Goal: Information Seeking & Learning: Learn about a topic

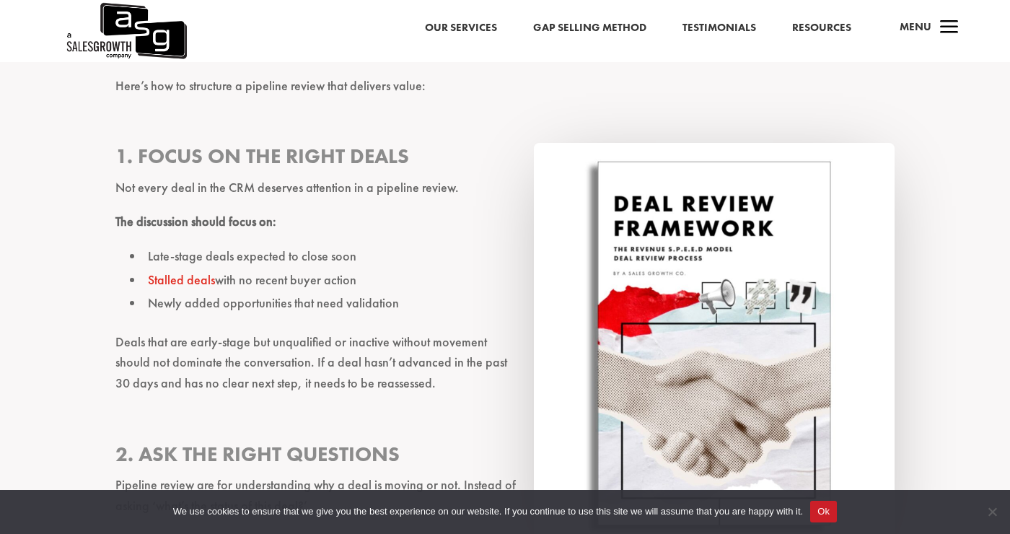
scroll to position [3476, 0]
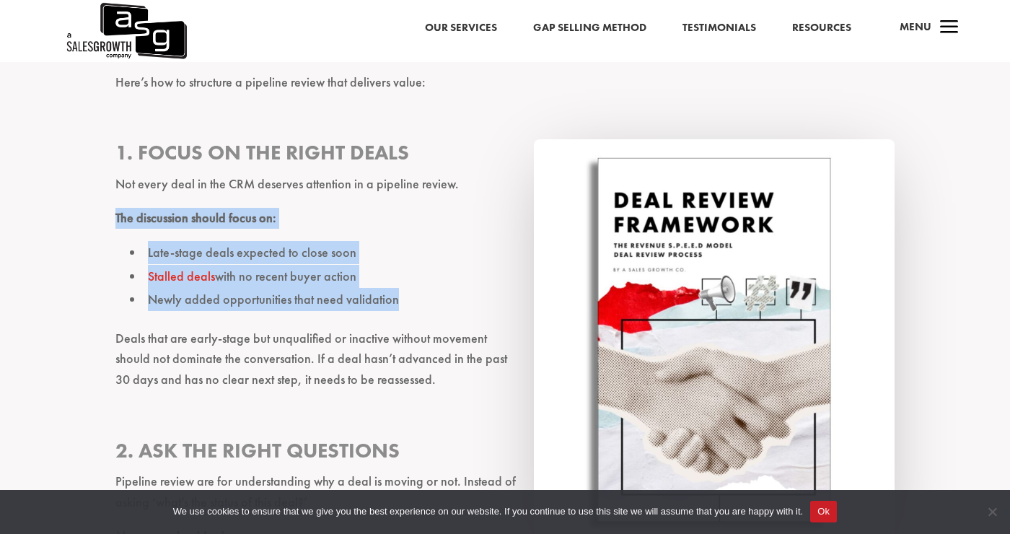
drag, startPoint x: 338, startPoint y: 254, endPoint x: 100, endPoint y: 173, distance: 251.4
click at [100, 173] on div "Pipeline reviews are a mess. They’ve been around forever, yet most sales leader…" at bounding box center [505, 386] width 1010 height 6856
copy div "The discussion should focus on: Late-stage deals expected to close soon Stalled…"
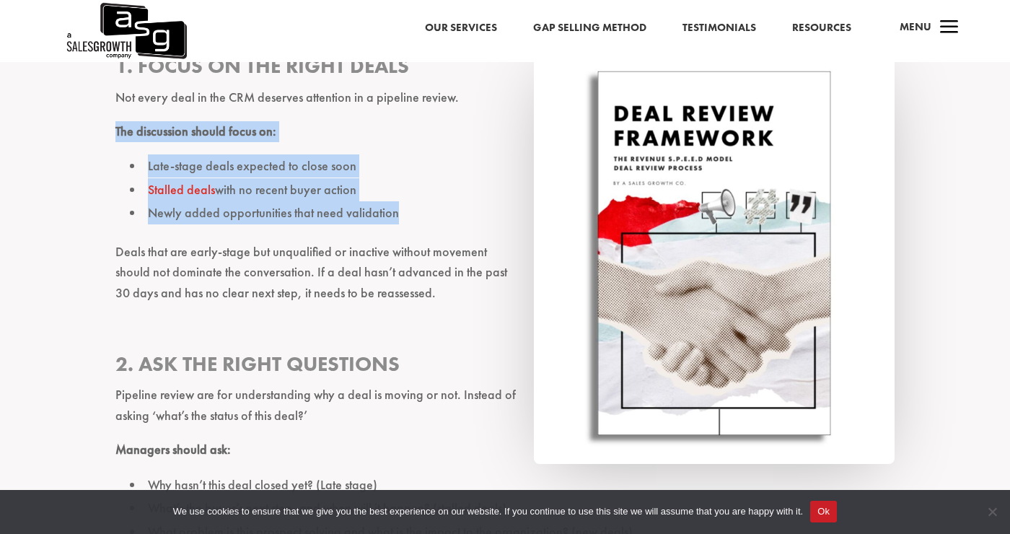
scroll to position [3700, 0]
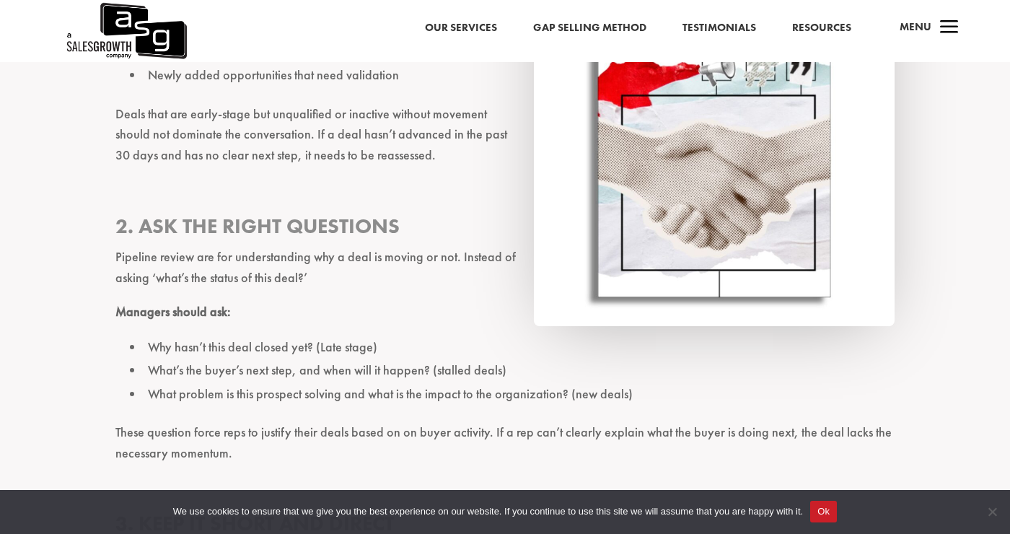
click at [651, 364] on ul "Why hasn’t this deal closed yet? (Late stage) What’s the buyer’s next step, and…" at bounding box center [504, 378] width 779 height 87
click at [641, 382] on li "What problem is this prospect solving and what is the impact to the organizatio…" at bounding box center [512, 393] width 765 height 23
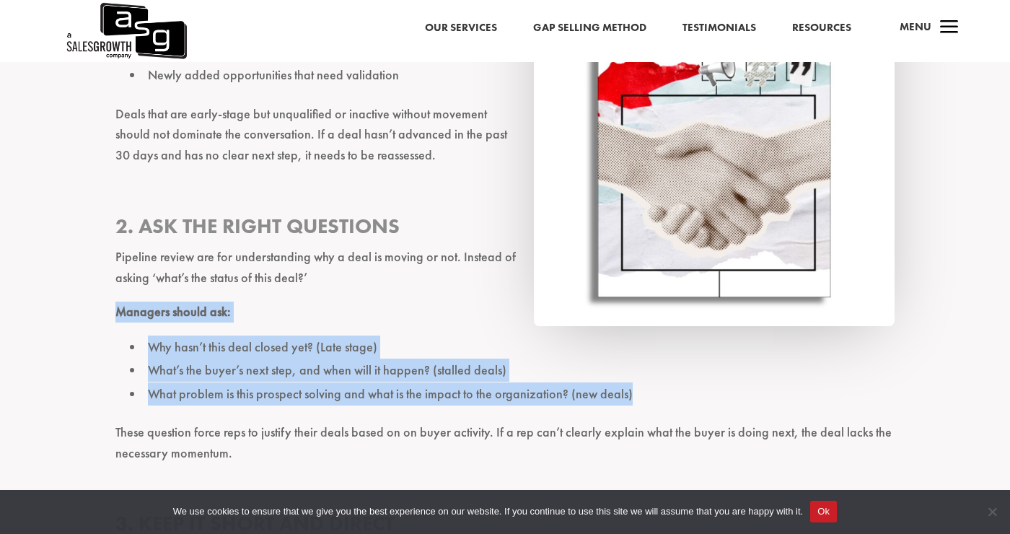
drag, startPoint x: 638, startPoint y: 351, endPoint x: 118, endPoint y: 274, distance: 525.9
click at [118, 274] on div "Pipeline reviews are a mess. They’ve been around forever, yet most sales leader…" at bounding box center [504, 133] width 779 height 6761
copy div "Managers should ask: Why hasn’t this deal closed yet? (Late stage) What’s the b…"
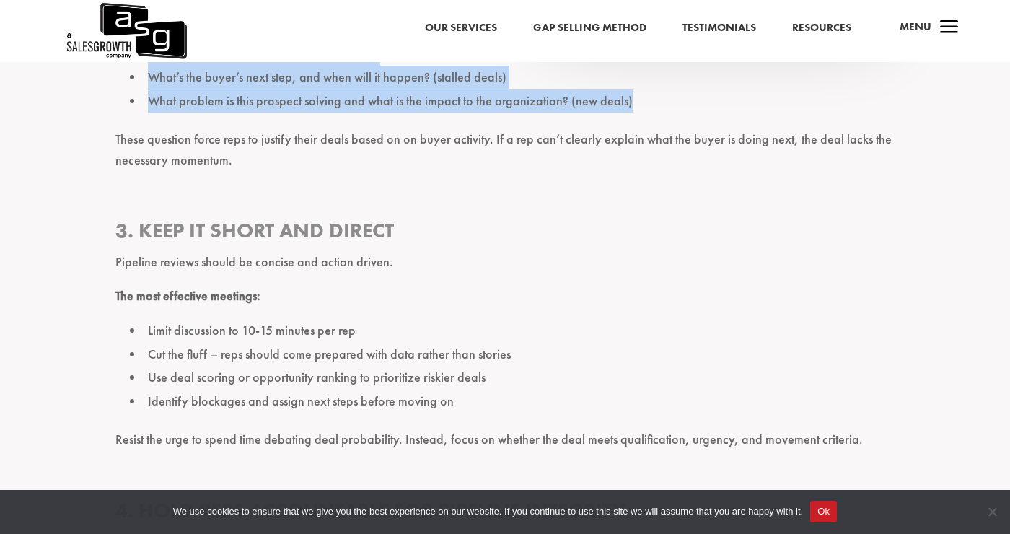
scroll to position [3994, 0]
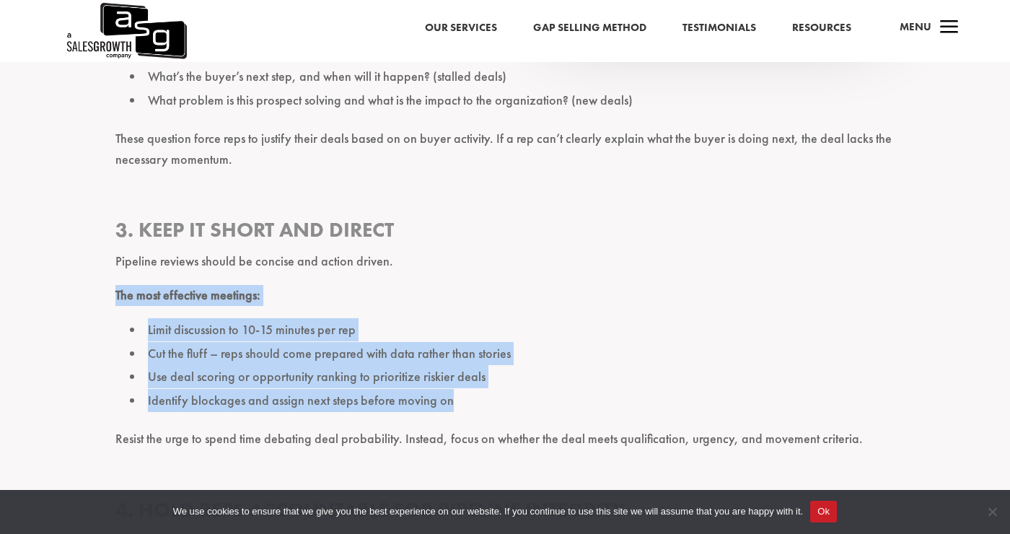
drag, startPoint x: 433, startPoint y: 360, endPoint x: 97, endPoint y: 258, distance: 351.5
copy div "The most effective meetings: Limit discussion to 10-15 minutes per rep Cut the …"
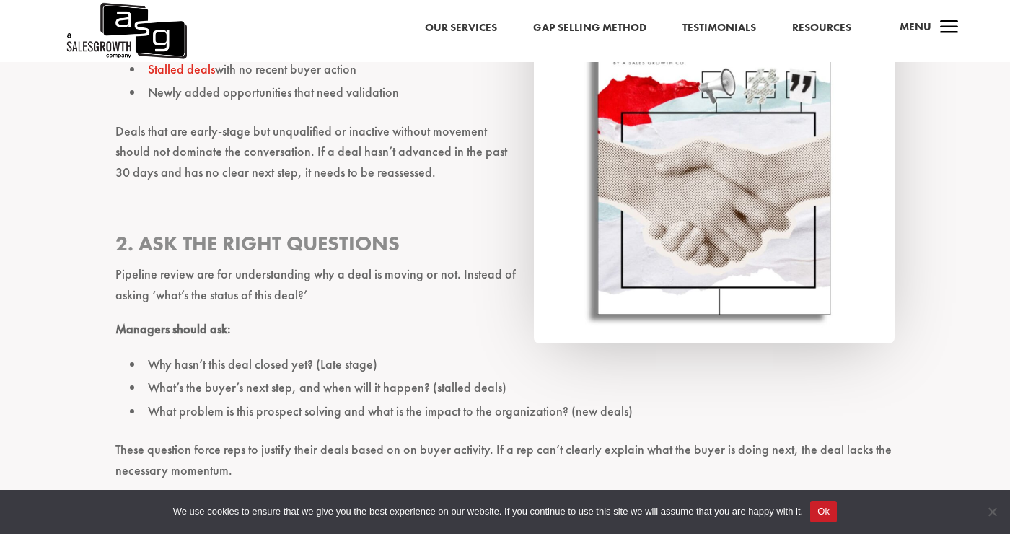
scroll to position [3686, 0]
